Goal: Task Accomplishment & Management: Use online tool/utility

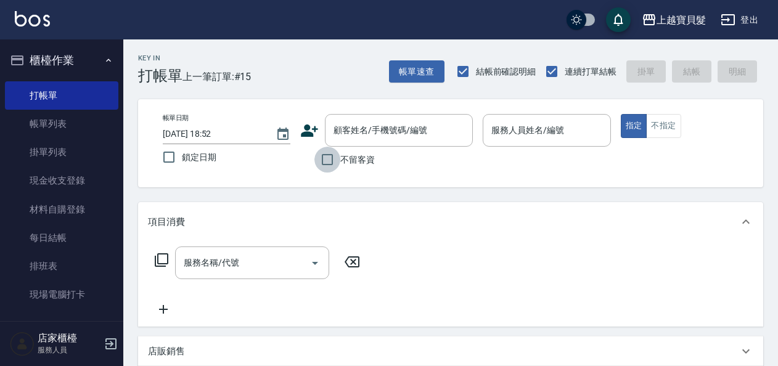
click at [333, 159] on input "不留客資" at bounding box center [327, 160] width 26 height 26
checkbox input "true"
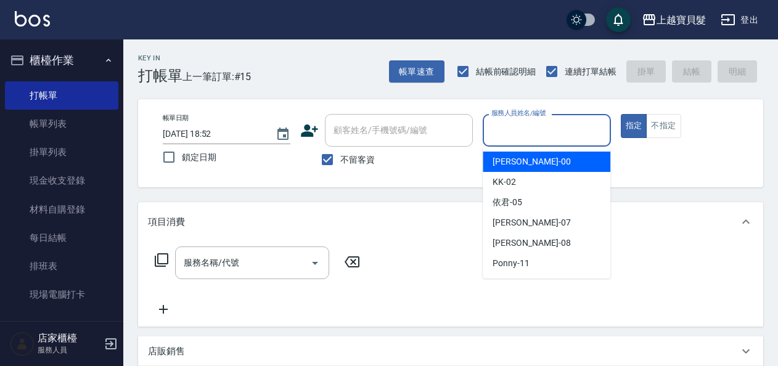
click at [552, 136] on input "服務人員姓名/編號" at bounding box center [546, 131] width 117 height 22
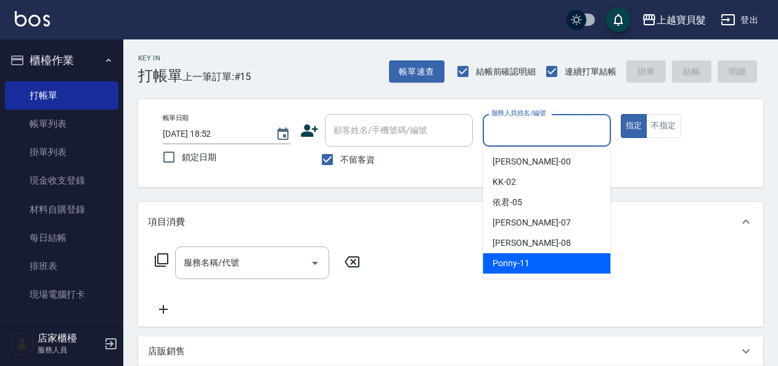
click at [548, 266] on div "Ponny -11" at bounding box center [547, 263] width 128 height 20
type input "Ponny-11"
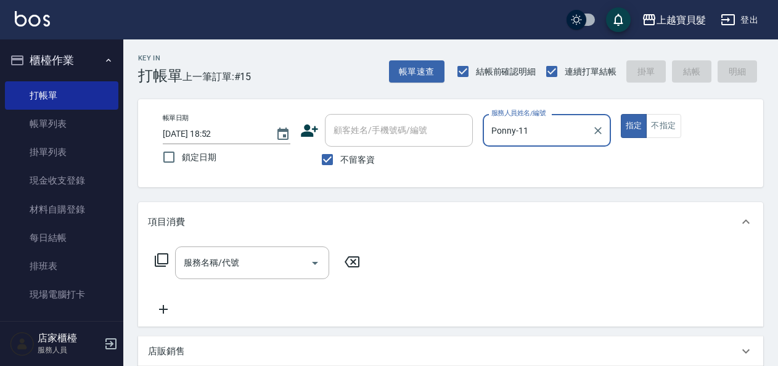
click at [165, 256] on icon at bounding box center [161, 260] width 15 height 15
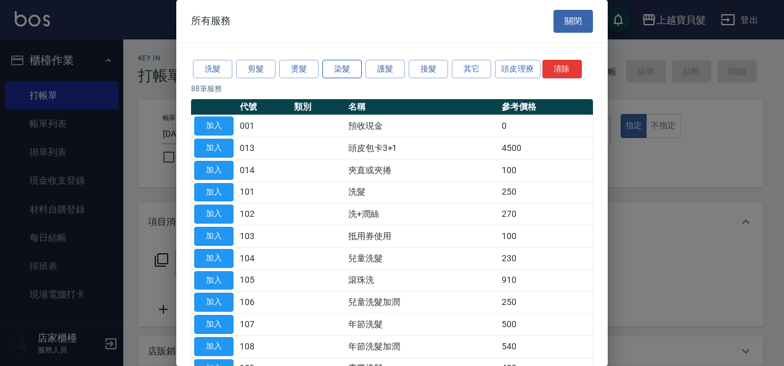
click at [353, 71] on button "染髮" at bounding box center [341, 69] width 39 height 19
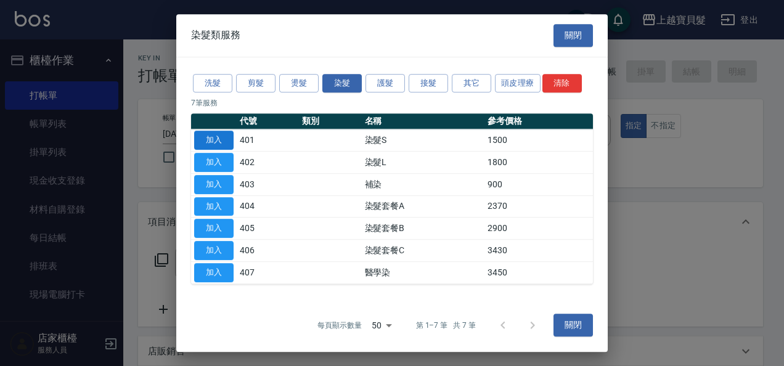
click at [215, 144] on button "加入" at bounding box center [213, 140] width 39 height 19
type input "染髮S(401)"
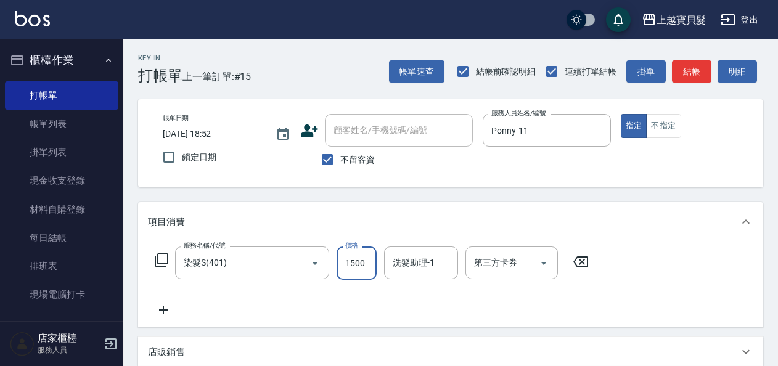
click at [372, 269] on input "1500" at bounding box center [357, 263] width 40 height 33
click at [370, 259] on input "1500" at bounding box center [357, 263] width 40 height 33
type input "2500"
click at [637, 292] on div "服務名稱/代號 染髮S(401) 服務名稱/代號 價格 2500 價格 洗髮助理-1 洗髮助理-1 第三方卡券 第三方卡券" at bounding box center [450, 285] width 625 height 86
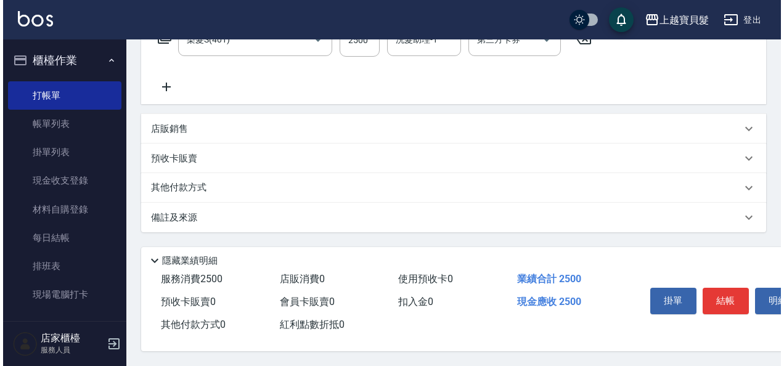
scroll to position [227, 0]
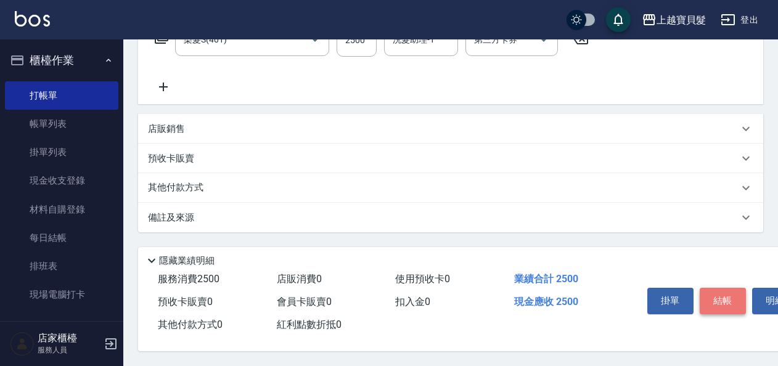
click at [727, 305] on button "結帳" at bounding box center [723, 301] width 46 height 26
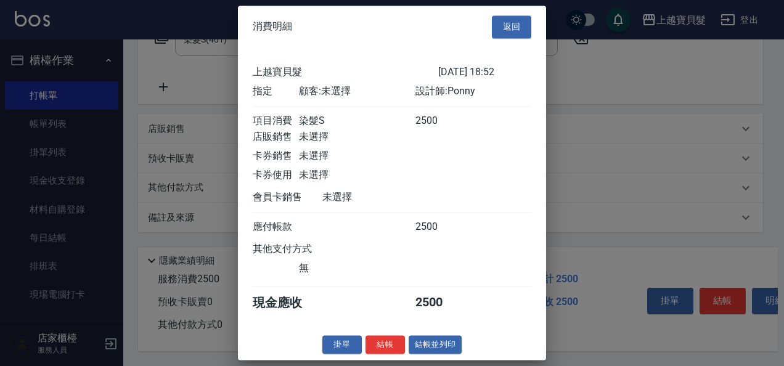
scroll to position [3, 0]
click at [433, 343] on button "結帳並列印" at bounding box center [436, 344] width 54 height 19
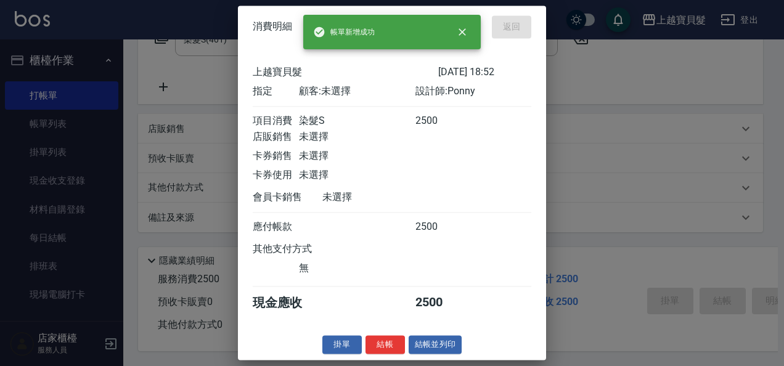
type input "[DATE] 19:38"
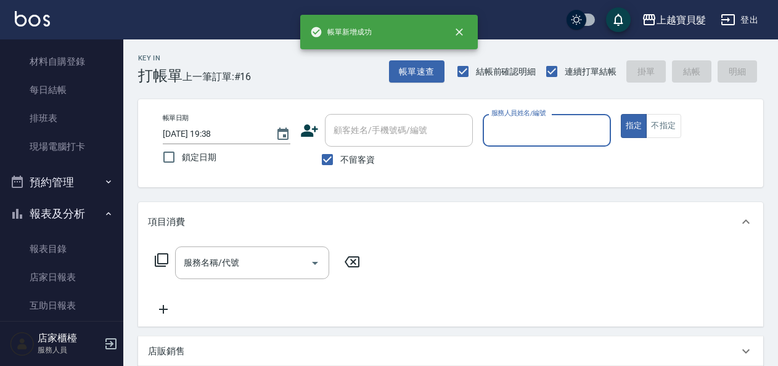
scroll to position [308, 0]
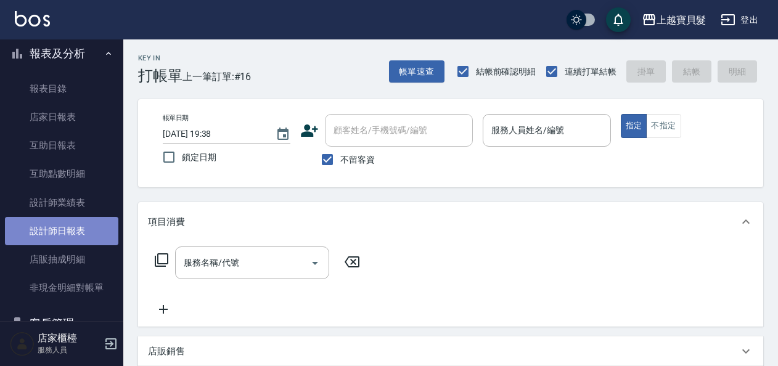
click at [78, 227] on link "設計師日報表" at bounding box center [61, 231] width 113 height 28
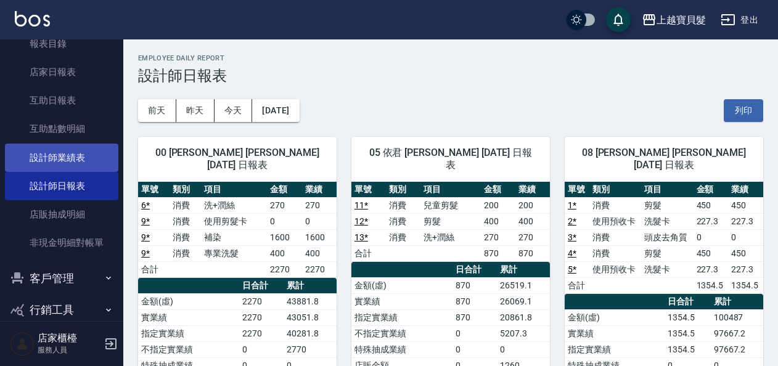
scroll to position [370, 0]
